Goal: Information Seeking & Learning: Learn about a topic

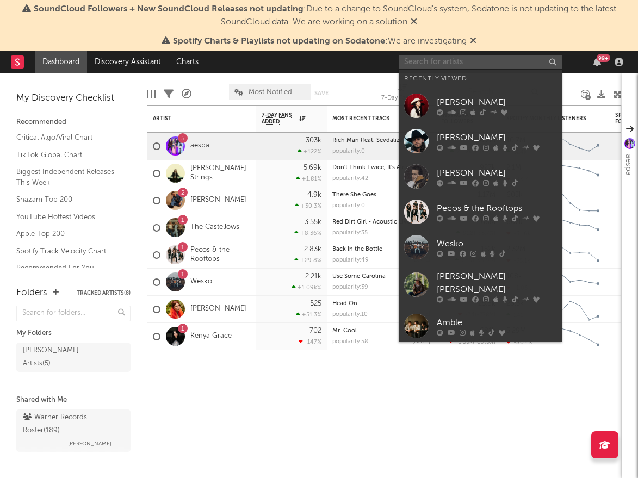
click at [432, 66] on input "text" at bounding box center [479, 62] width 163 height 14
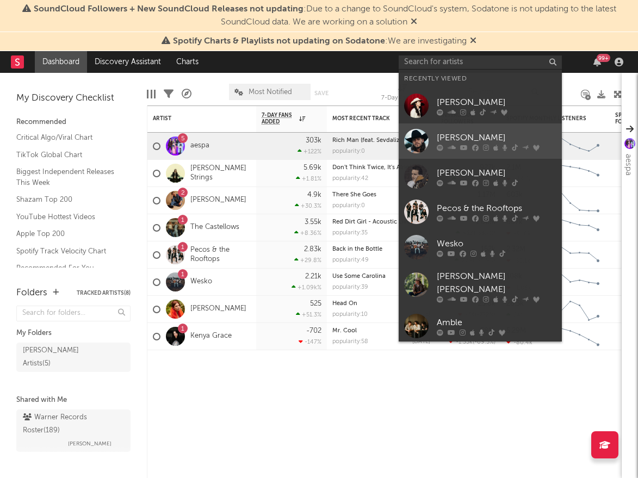
click at [432, 144] on div at bounding box center [497, 147] width 120 height 7
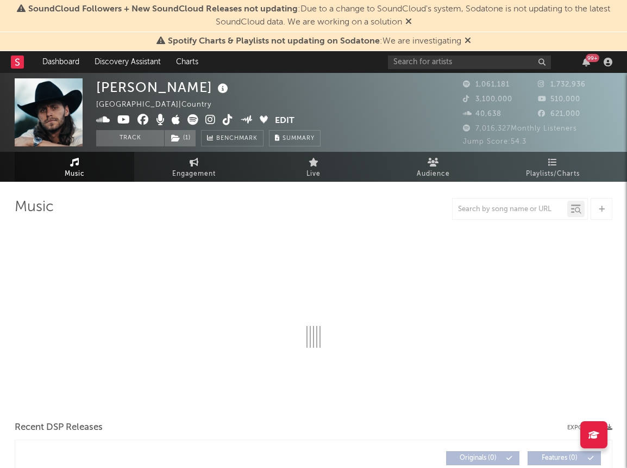
select select "6m"
